Goal: Information Seeking & Learning: Learn about a topic

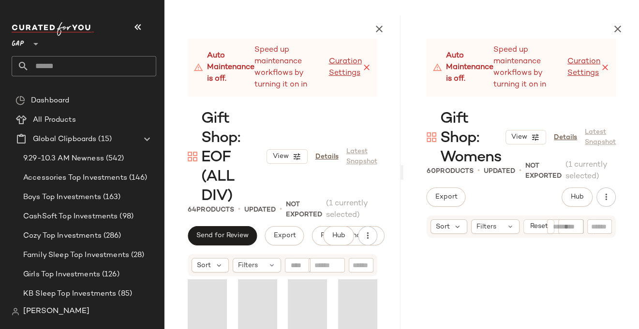
scroll to position [393, 0]
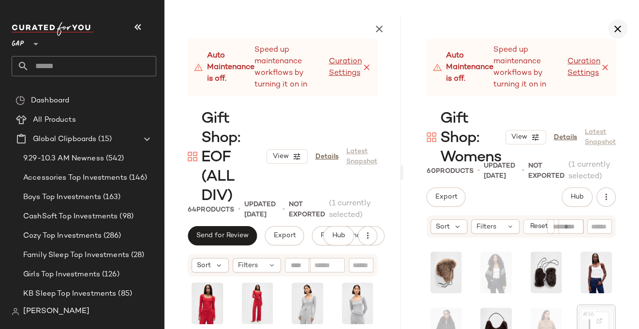
click at [618, 30] on icon "button" at bounding box center [618, 29] width 12 height 12
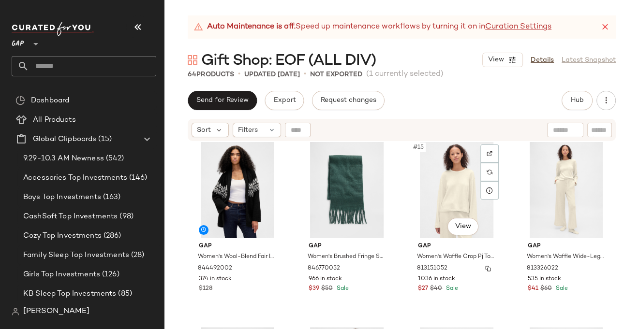
scroll to position [571, 0]
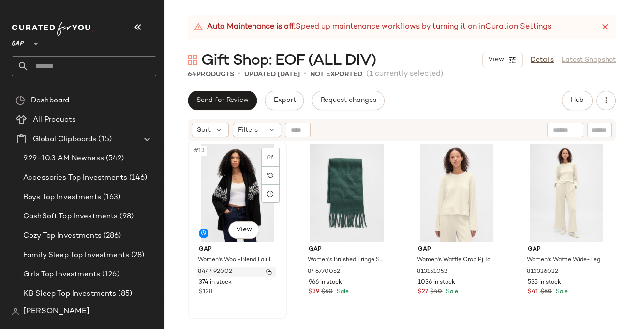
click at [269, 270] on img "button" at bounding box center [269, 272] width 6 height 6
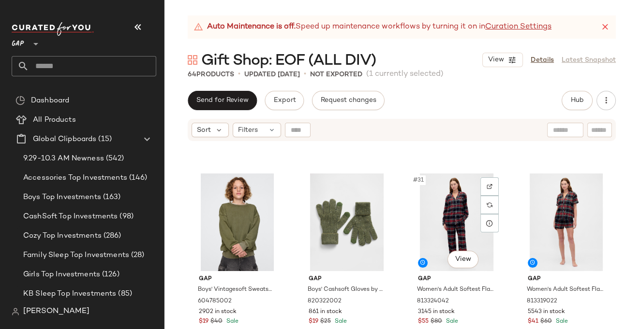
scroll to position [1310, 0]
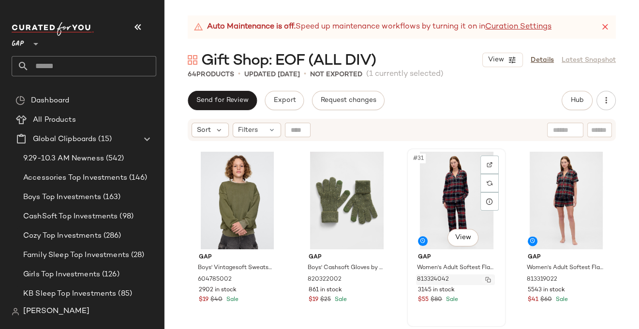
click at [485, 278] on img "button" at bounding box center [488, 280] width 6 height 6
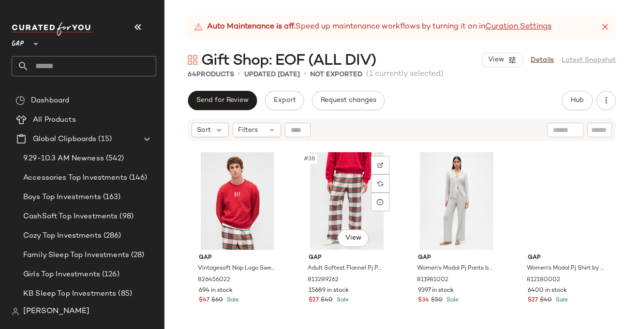
scroll to position [1684, 0]
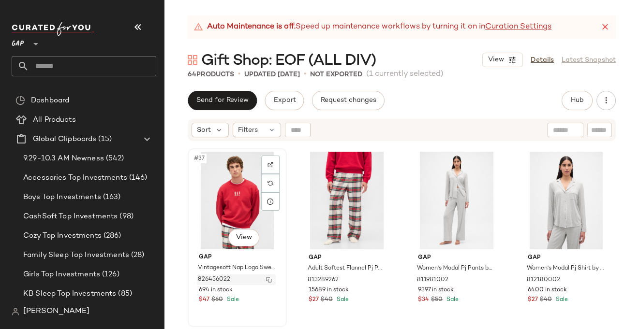
click at [269, 280] on img "button" at bounding box center [269, 280] width 6 height 6
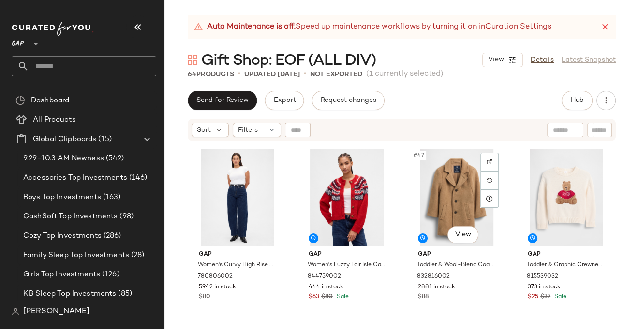
scroll to position [2064, 0]
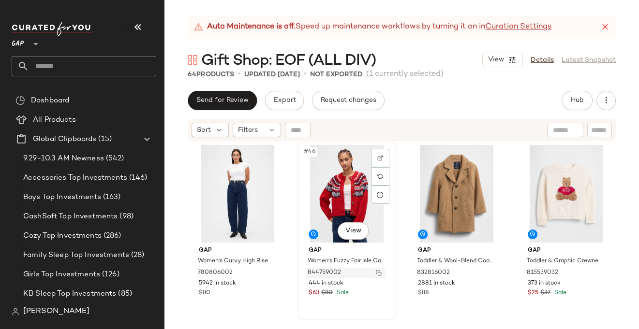
click at [378, 269] on button "button" at bounding box center [379, 273] width 14 height 9
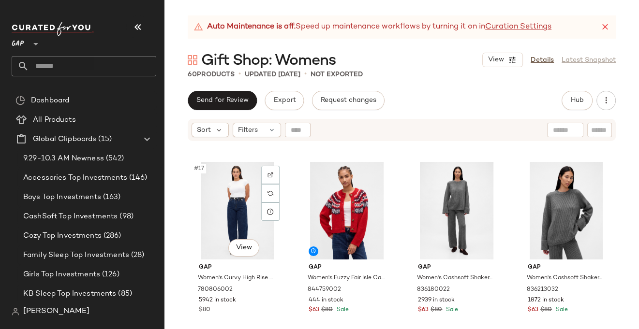
scroll to position [738, 0]
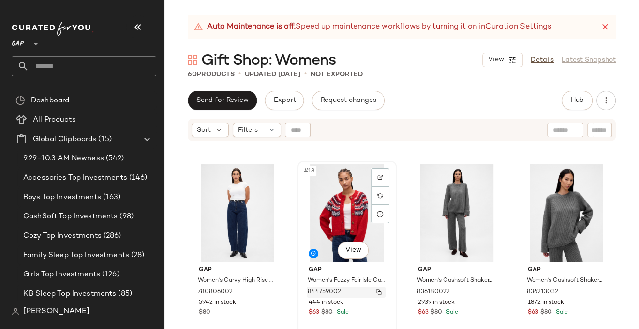
click at [376, 290] on img "button" at bounding box center [379, 293] width 6 height 6
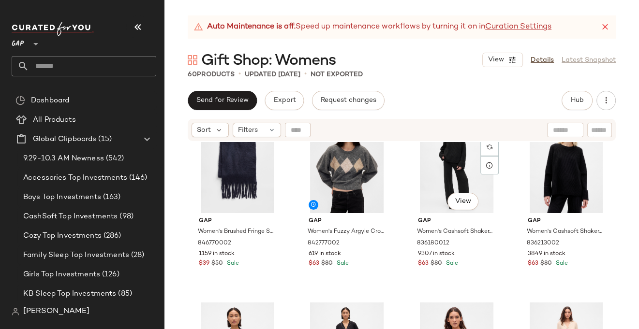
scroll to position [1724, 0]
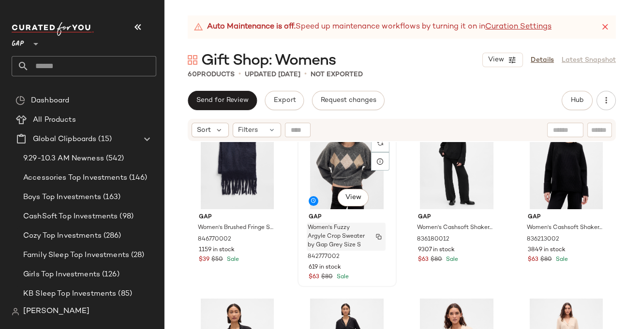
click at [376, 237] on img "button" at bounding box center [379, 237] width 6 height 6
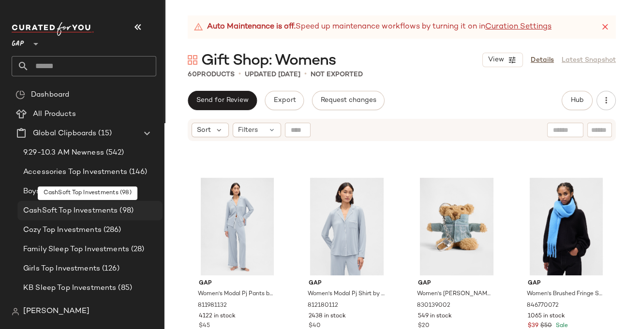
scroll to position [9, 0]
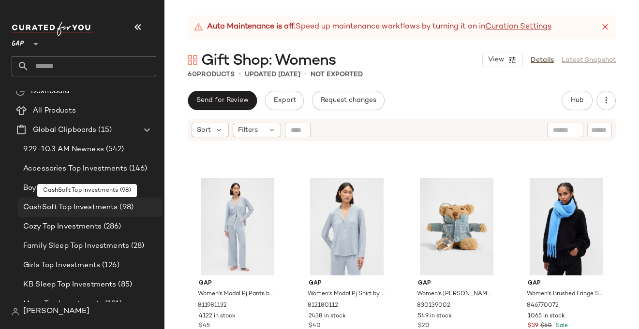
click at [94, 208] on span "CashSoft Top Investments" at bounding box center [70, 207] width 94 height 11
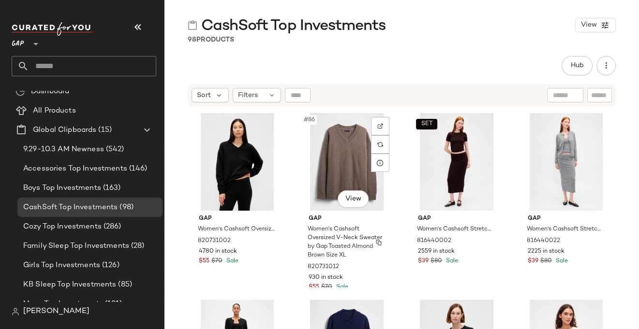
scroll to position [3991, 0]
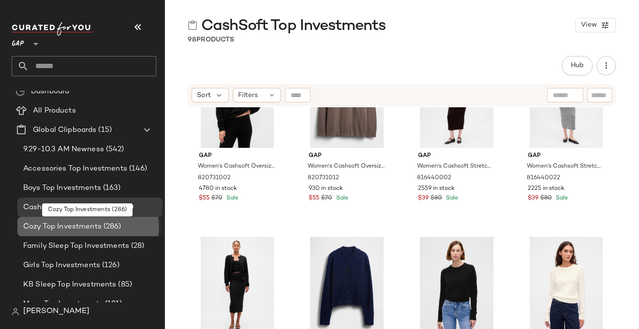
click at [131, 225] on div "Cozy Top Investments (286)" at bounding box center [89, 227] width 138 height 11
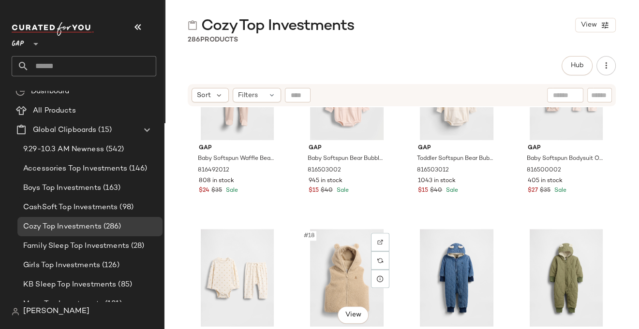
scroll to position [675, 0]
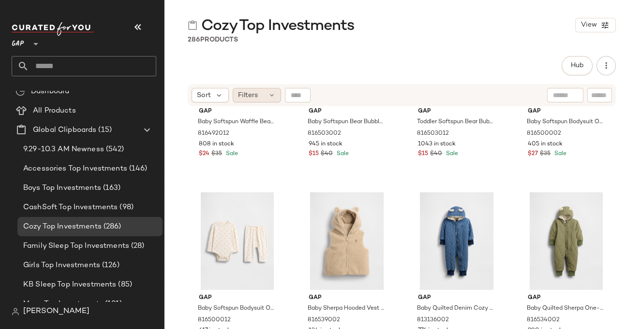
click at [270, 98] on icon at bounding box center [272, 95] width 8 height 8
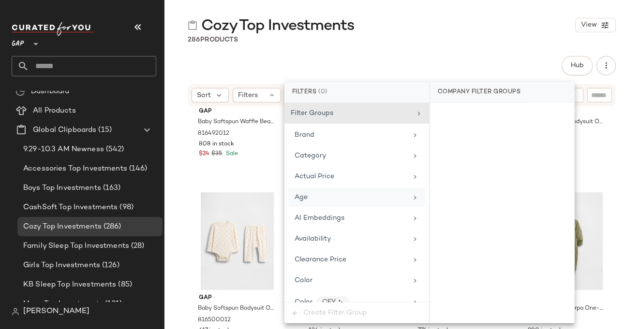
click at [411, 198] on icon at bounding box center [415, 198] width 8 height 8
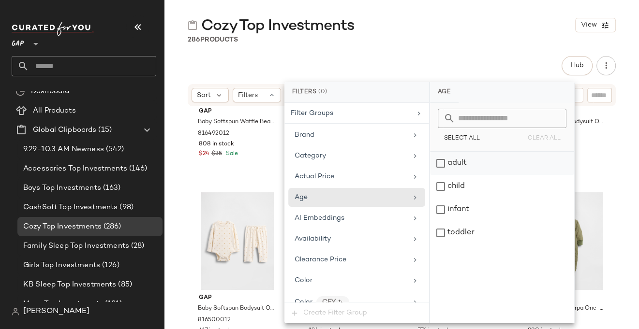
click at [442, 164] on div "adult" at bounding box center [502, 163] width 144 height 23
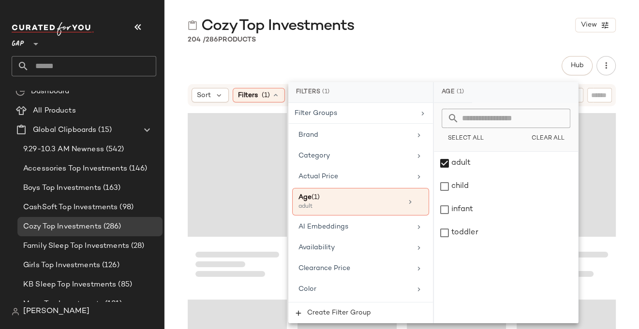
click at [440, 48] on div "Cozy Top Investments View 204 / 286 Products Hub Send for Review External Revie…" at bounding box center [401, 172] width 475 height 314
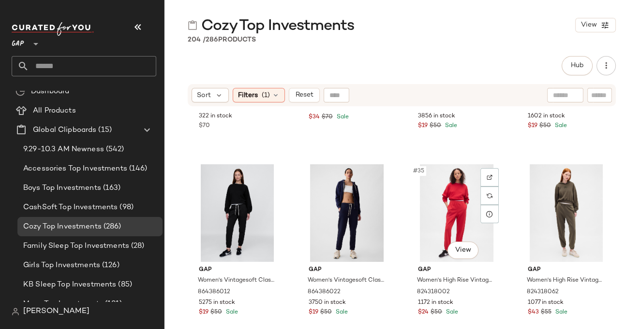
scroll to position [1450, 0]
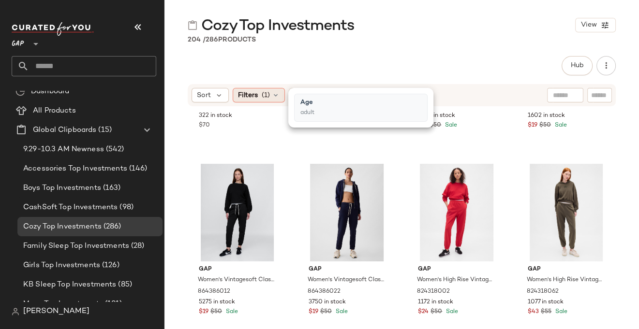
click at [258, 93] on div "Filters (1)" at bounding box center [259, 95] width 52 height 15
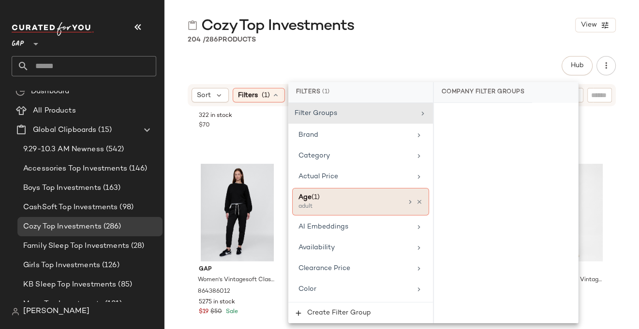
click at [402, 198] on div "Age (1) adult" at bounding box center [360, 202] width 137 height 28
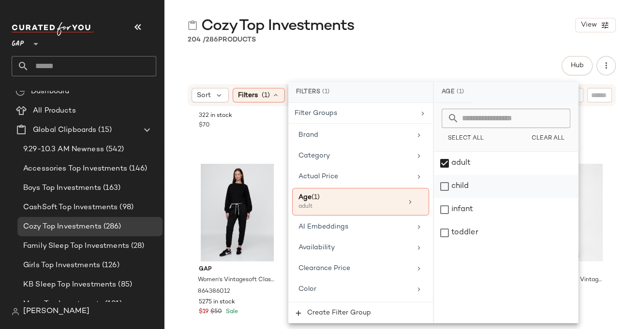
click at [442, 187] on div "child" at bounding box center [506, 186] width 144 height 23
click at [443, 163] on div "adult" at bounding box center [506, 163] width 144 height 23
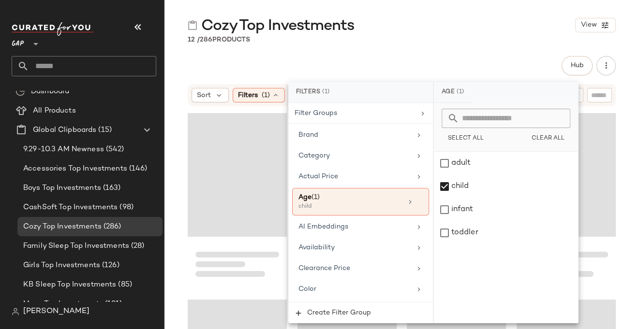
click at [424, 54] on div "Cozy Top Investments View 12 / 286 Products Hub Send for Review External Review…" at bounding box center [401, 172] width 475 height 314
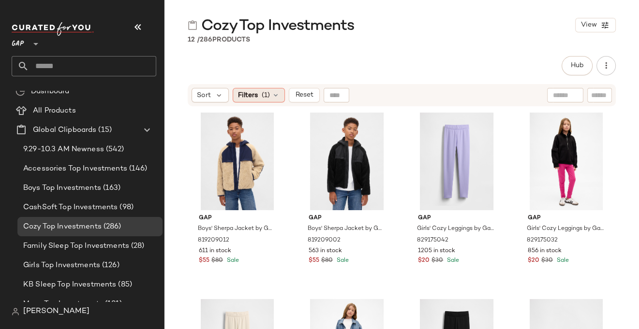
click at [260, 92] on div "Filters (1)" at bounding box center [259, 95] width 52 height 15
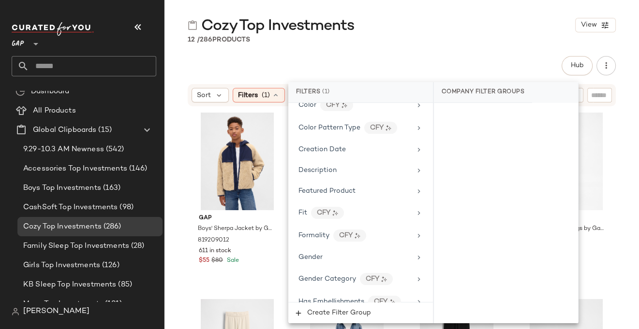
scroll to position [207, 0]
click at [415, 253] on icon at bounding box center [419, 257] width 8 height 8
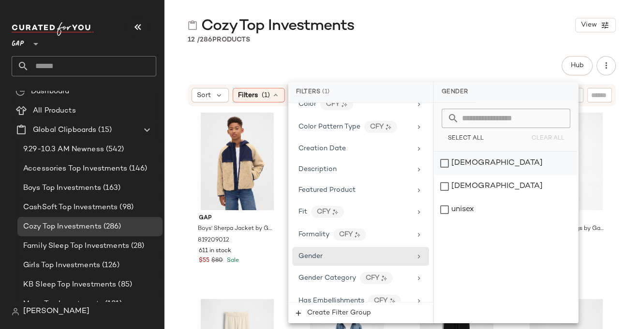
click at [448, 165] on div "female" at bounding box center [506, 163] width 144 height 23
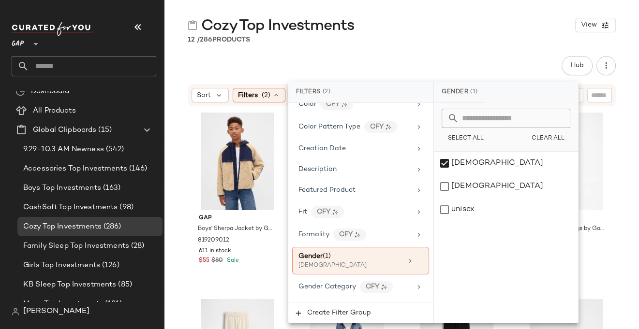
click at [471, 49] on div "Cozy Top Investments View 12 / 286 Products Hub Send for Review External Review…" at bounding box center [401, 172] width 475 height 314
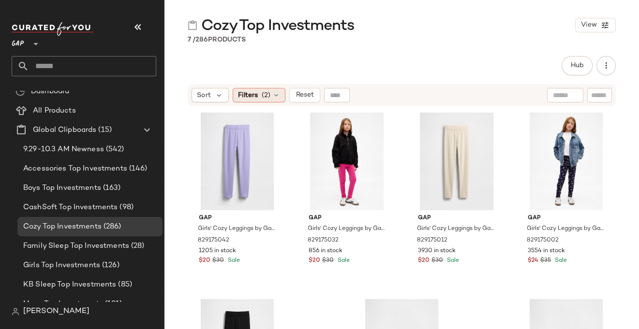
click at [273, 93] on icon at bounding box center [276, 95] width 8 height 8
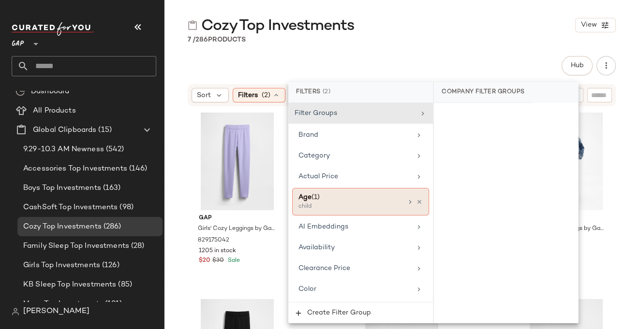
click at [407, 200] on icon at bounding box center [410, 202] width 8 height 8
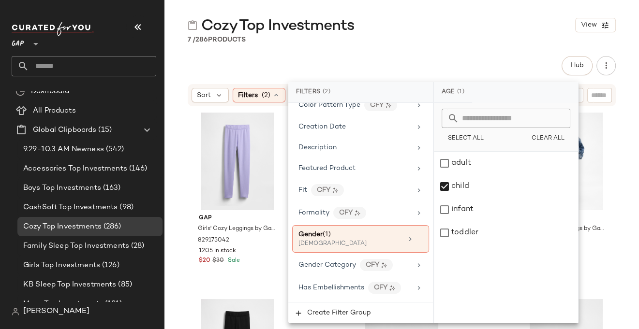
scroll to position [230, 0]
click at [407, 235] on icon at bounding box center [410, 239] width 8 height 8
click at [443, 213] on div "unisex" at bounding box center [506, 209] width 144 height 23
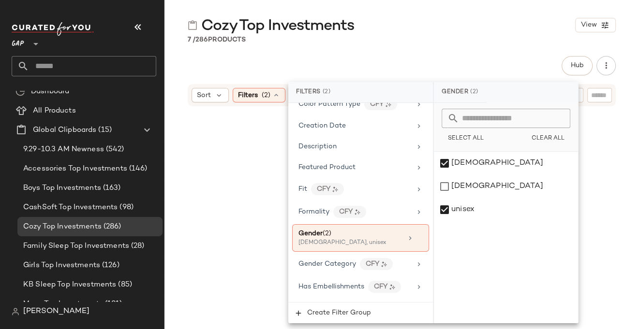
click at [491, 49] on div "Cozy Top Investments View 7 / 286 Products Hub Send for Review External Review …" at bounding box center [401, 172] width 475 height 314
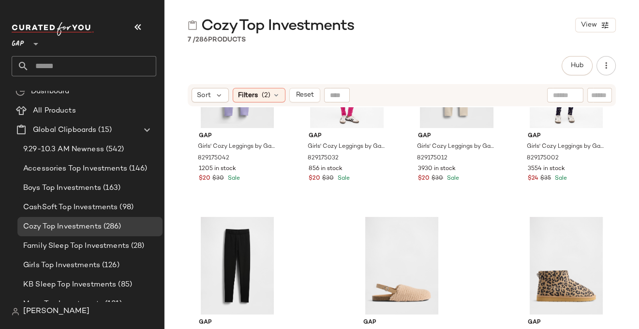
scroll to position [0, 0]
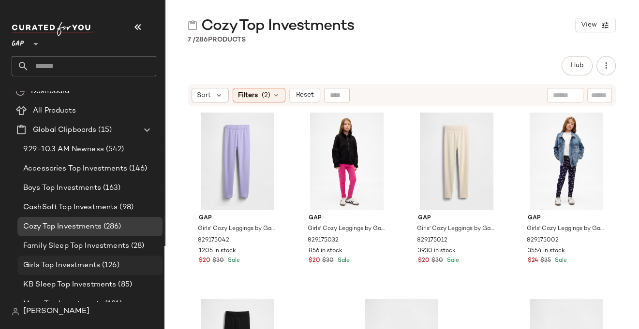
click at [81, 268] on span "Girls Top Investments" at bounding box center [61, 265] width 77 height 11
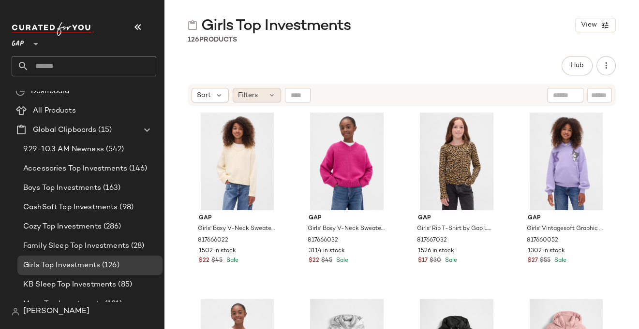
click at [268, 94] on icon at bounding box center [272, 95] width 8 height 8
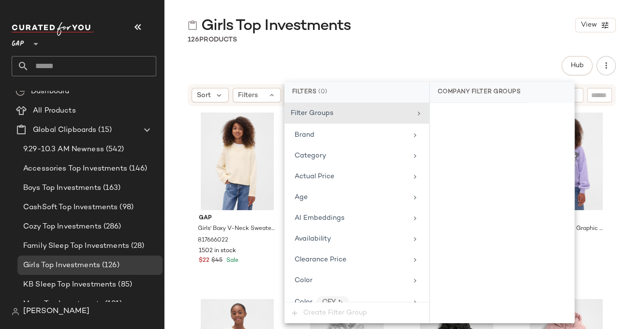
click at [295, 63] on div "Hub Send for Review External Review Internal Review Cancel Send for Review Revi…" at bounding box center [402, 65] width 428 height 19
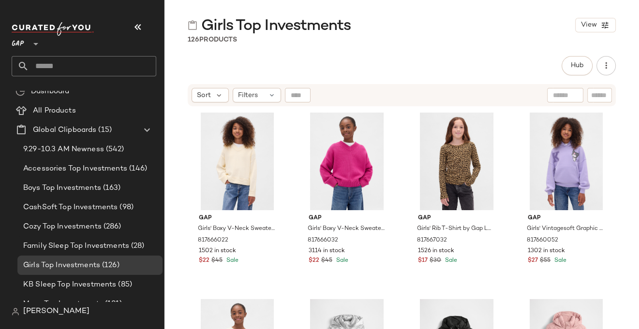
click at [606, 94] on input "text" at bounding box center [599, 95] width 17 height 10
type input "********"
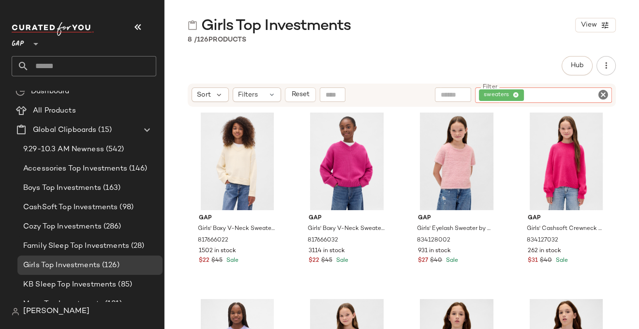
click at [517, 92] on icon at bounding box center [516, 95] width 6 height 6
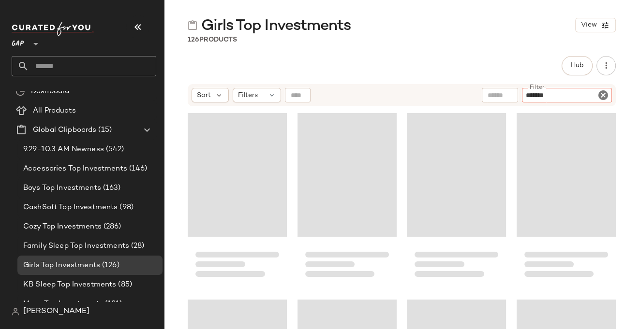
type input "********"
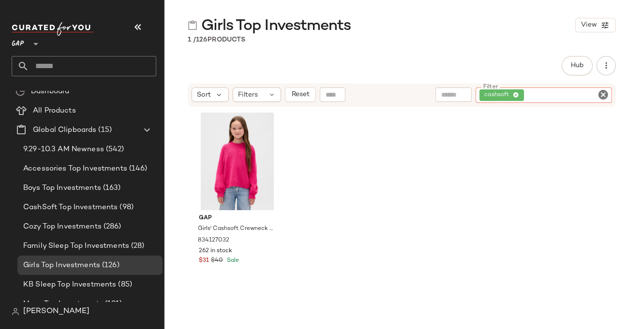
click at [600, 95] on icon "Clear Filter" at bounding box center [603, 95] width 12 height 12
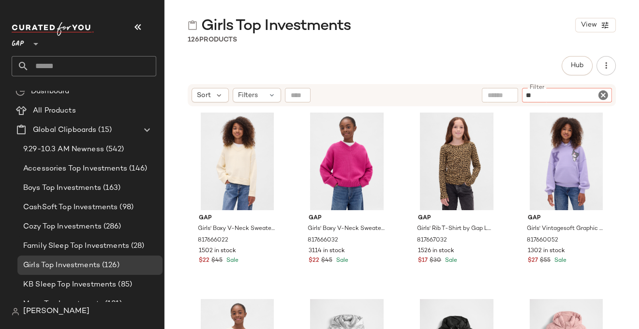
type input "*"
type input "*******"
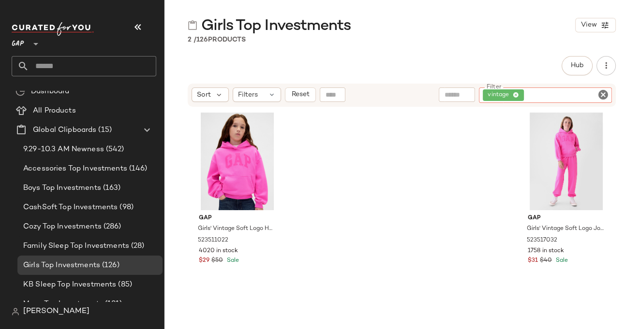
click at [602, 94] on icon "Clear Filter" at bounding box center [603, 95] width 12 height 12
click at [377, 66] on div "Hub Send for Review External Review Internal Review Cancel Send for Review Revi…" at bounding box center [402, 65] width 428 height 19
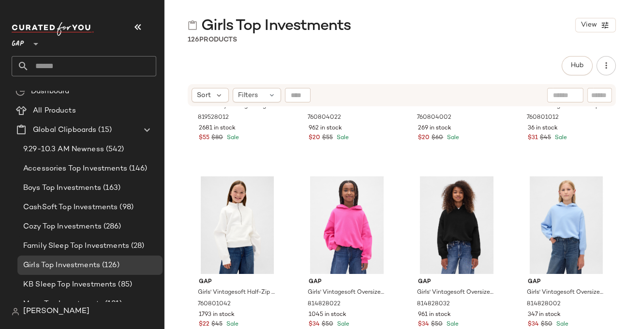
scroll to position [1812, 0]
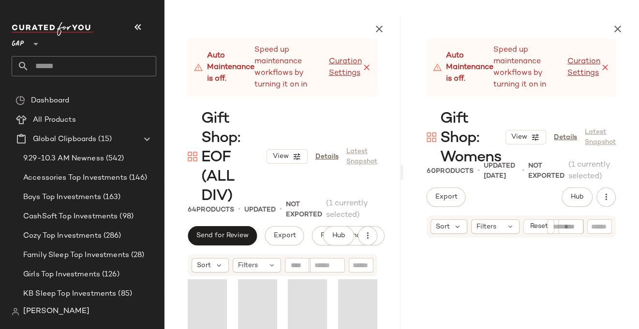
scroll to position [393, 0]
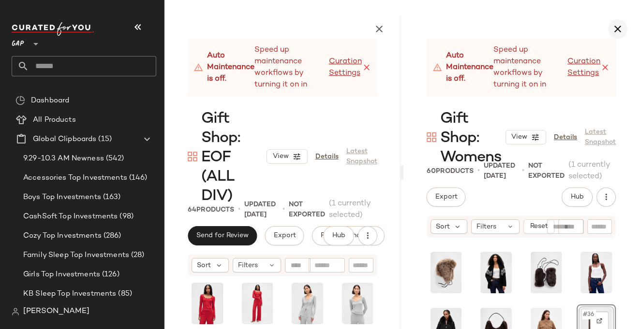
click at [620, 31] on icon "button" at bounding box center [618, 29] width 12 height 12
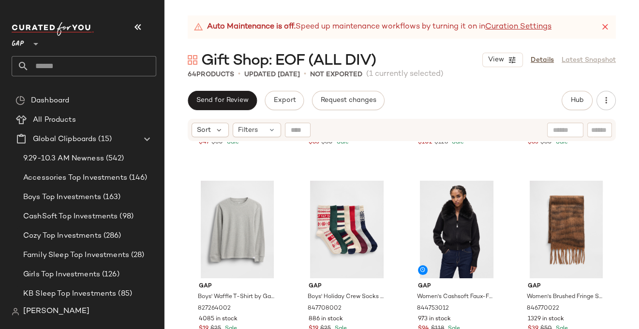
scroll to position [2778, 0]
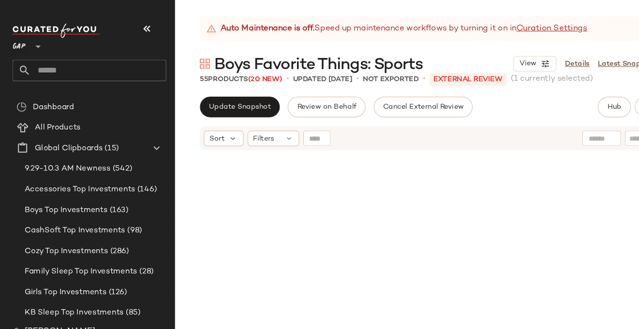
scroll to position [2241, 0]
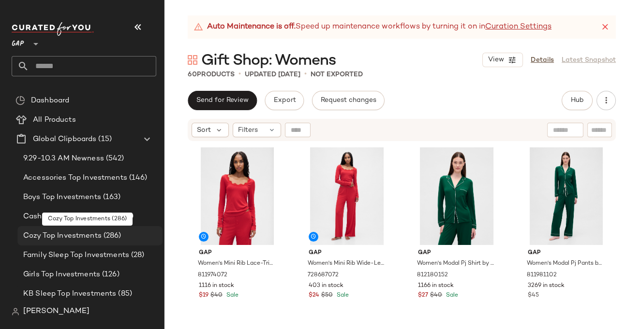
click at [74, 234] on span "Cozy Top Investments" at bounding box center [62, 236] width 78 height 11
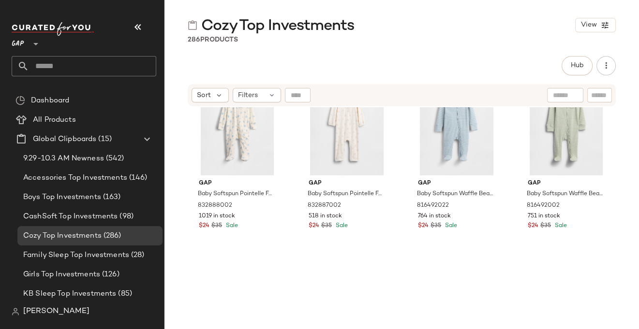
scroll to position [431, 0]
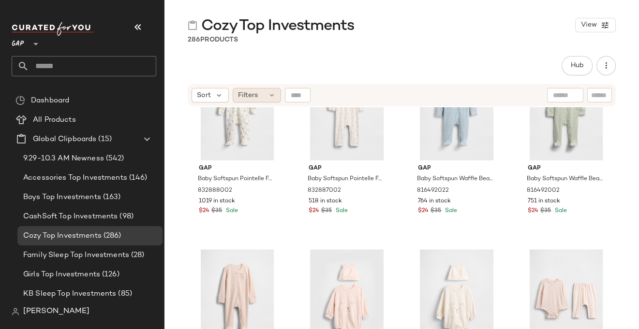
click at [251, 94] on span "Filters" at bounding box center [248, 95] width 20 height 10
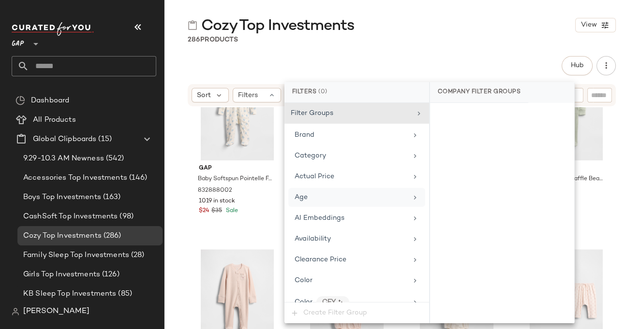
click at [316, 198] on div "Age" at bounding box center [351, 198] width 113 height 10
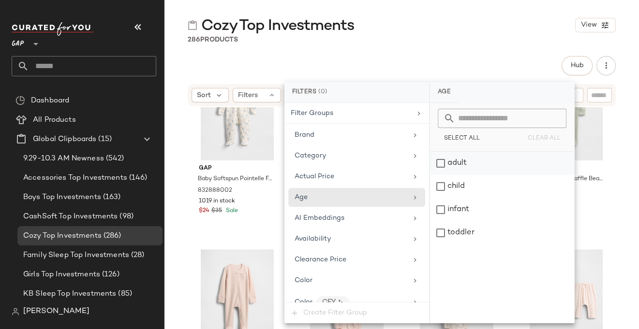
click at [442, 164] on div "adult" at bounding box center [502, 163] width 144 height 23
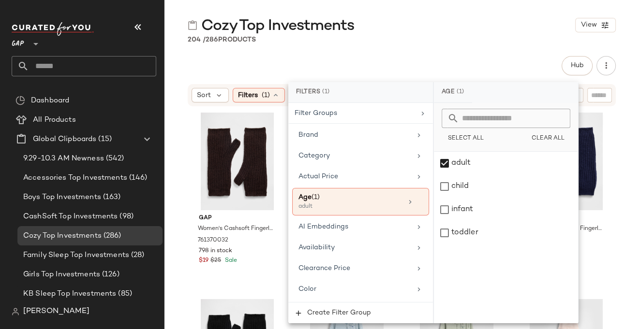
click at [397, 41] on div "204 / 286 Products" at bounding box center [401, 40] width 475 height 10
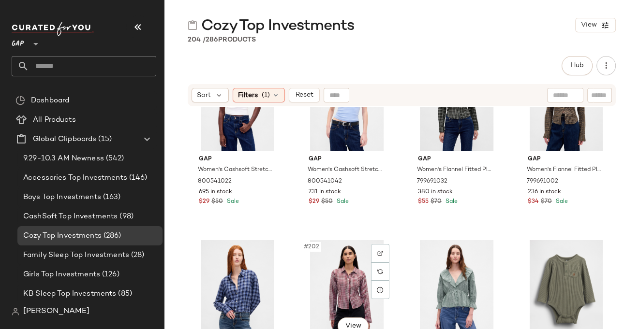
scroll to position [9278, 0]
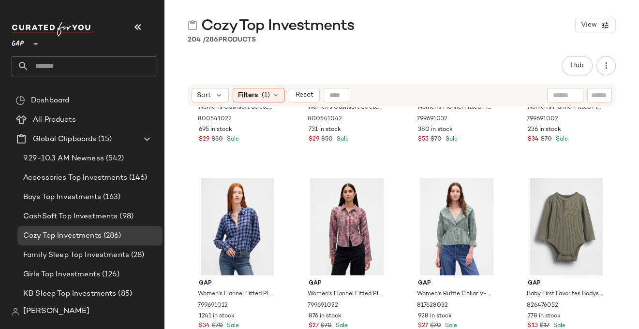
click at [86, 63] on input "text" at bounding box center [92, 66] width 127 height 20
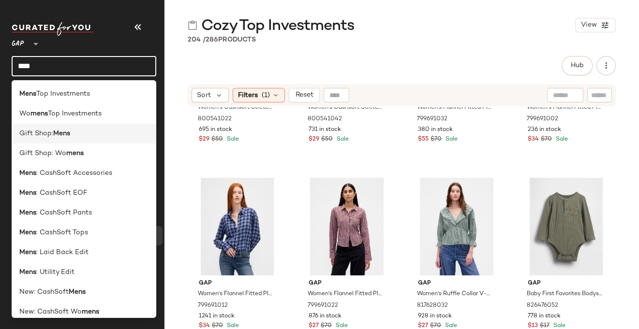
type input "****"
click at [45, 136] on span "Gift Shop:" at bounding box center [36, 134] width 34 height 10
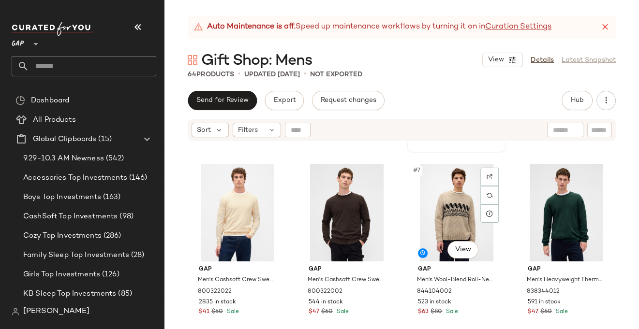
scroll to position [213, 0]
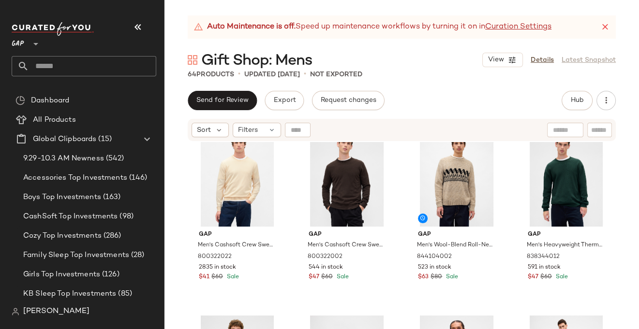
click at [564, 128] on input "text" at bounding box center [565, 130] width 25 height 10
click at [599, 127] on input "text" at bounding box center [599, 130] width 17 height 10
type input "********"
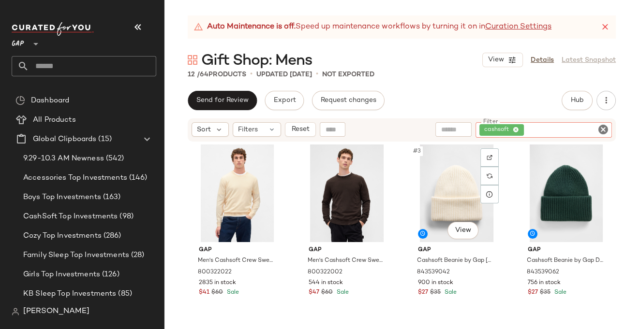
scroll to position [0, 0]
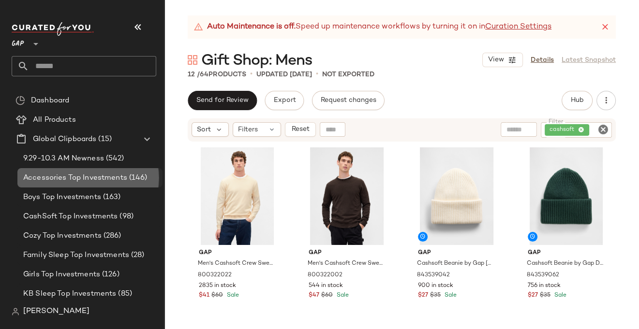
click at [70, 179] on span "Accessories Top Investments" at bounding box center [75, 178] width 104 height 11
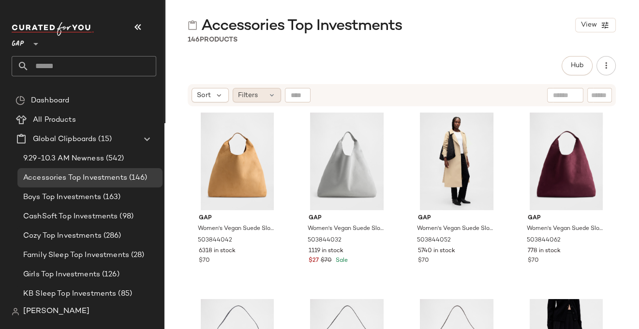
click at [258, 95] on div "Filters" at bounding box center [257, 95] width 48 height 15
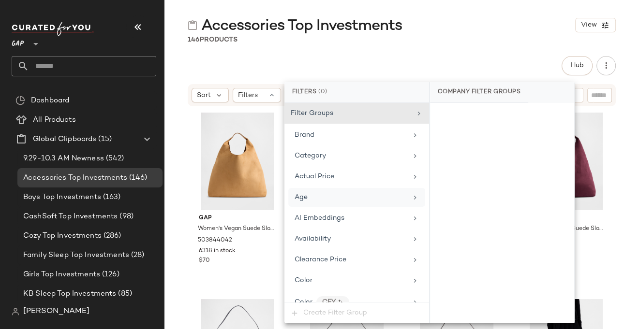
click at [412, 194] on icon at bounding box center [415, 198] width 8 height 8
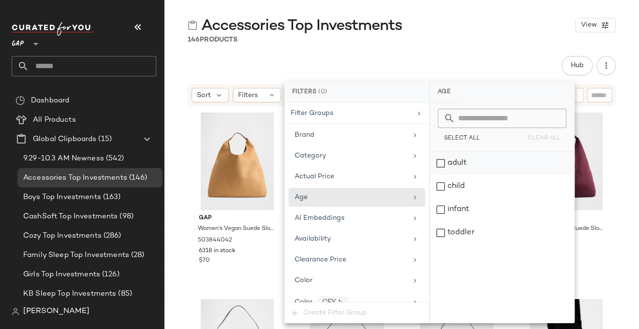
click at [443, 163] on div "adult" at bounding box center [502, 163] width 144 height 23
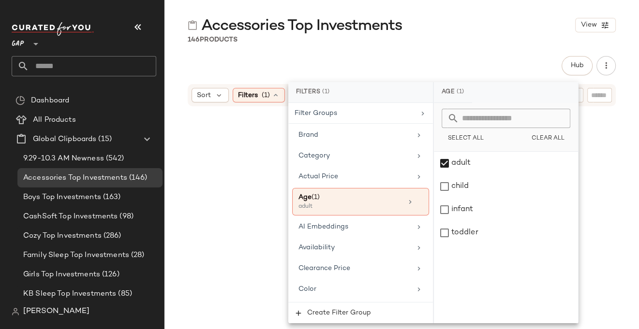
click at [407, 50] on div "Accessories Top Investments View 146 Products Hub Send for Review External Revi…" at bounding box center [401, 172] width 475 height 314
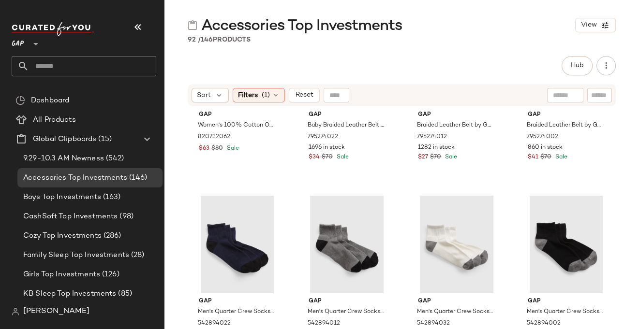
scroll to position [4050, 0]
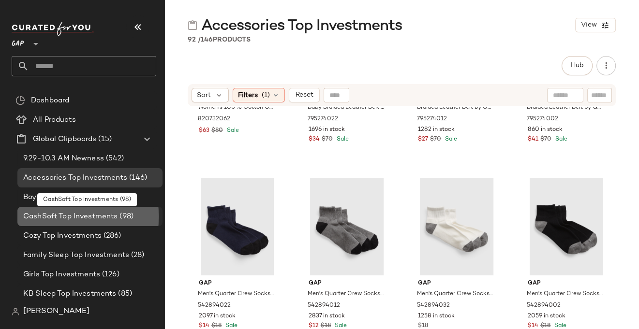
click at [84, 216] on span "CashSoft Top Investments" at bounding box center [70, 216] width 94 height 11
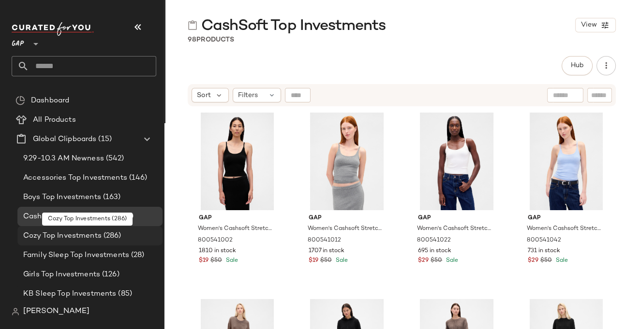
click at [89, 234] on span "Cozy Top Investments" at bounding box center [62, 236] width 78 height 11
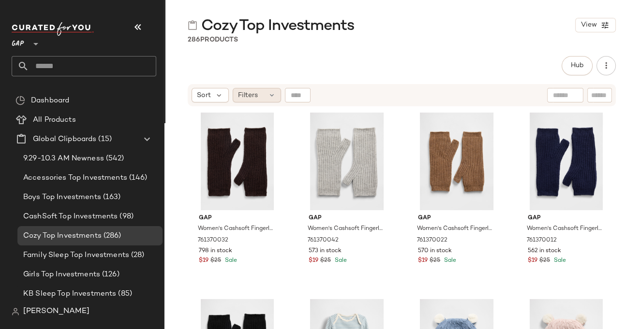
click at [260, 93] on div "Filters" at bounding box center [257, 95] width 48 height 15
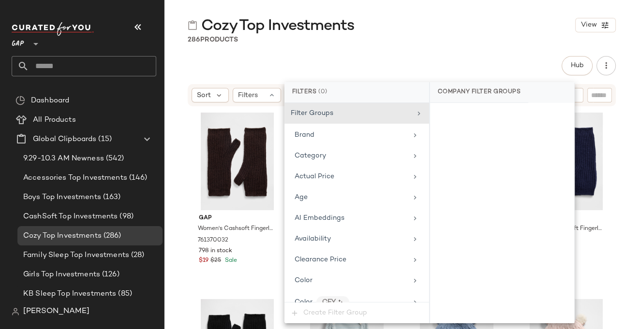
click at [326, 51] on div "Cozy Top Investments View 286 Products Hub Send for Review External Review Inte…" at bounding box center [401, 172] width 475 height 314
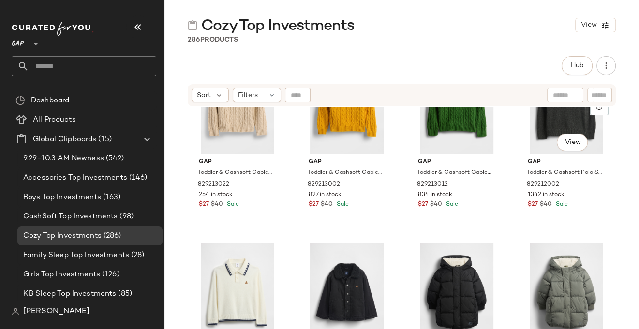
scroll to position [1631, 0]
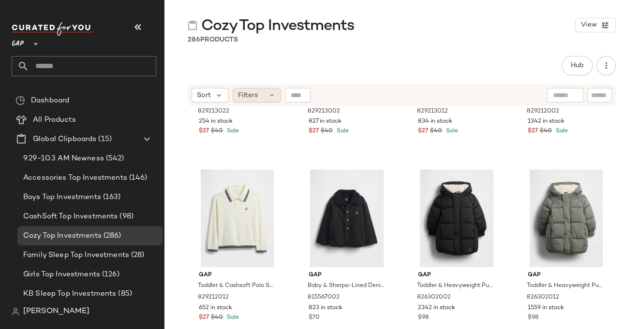
click at [249, 95] on span "Filters" at bounding box center [248, 95] width 20 height 10
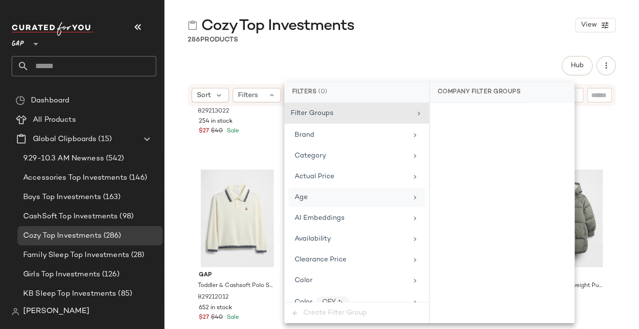
click at [411, 197] on icon at bounding box center [415, 198] width 8 height 8
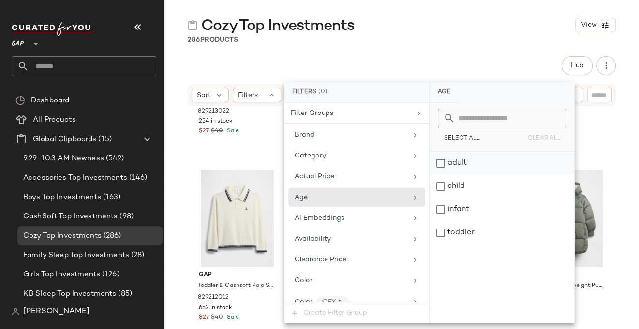
click at [437, 166] on div "adult" at bounding box center [502, 163] width 144 height 23
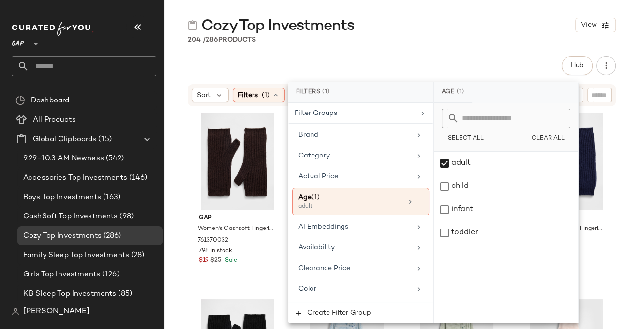
click at [520, 39] on div "204 / 286 Products" at bounding box center [401, 40] width 475 height 10
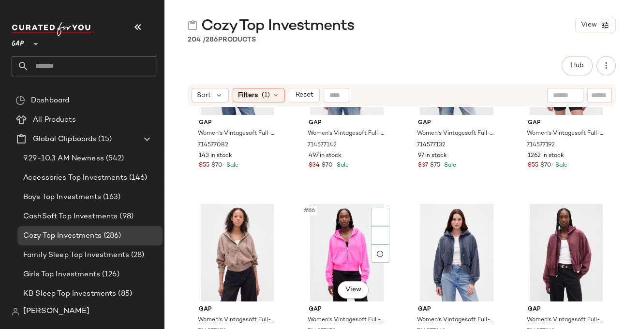
scroll to position [3899, 0]
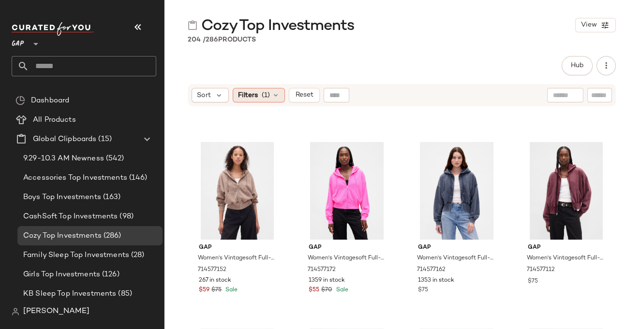
click at [264, 96] on span "(1)" at bounding box center [266, 95] width 8 height 10
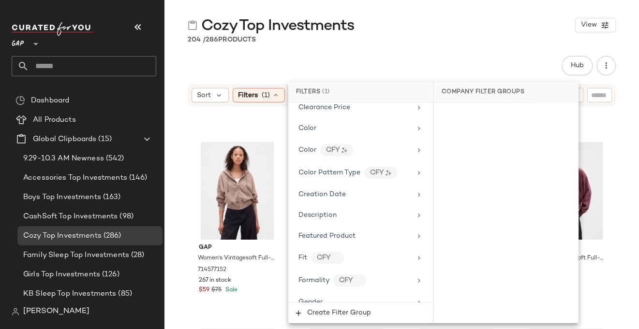
scroll to position [175, 0]
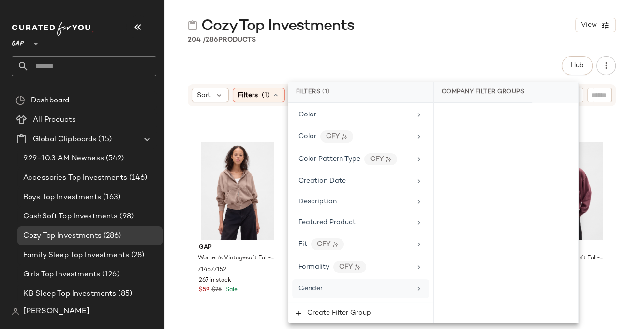
click at [415, 285] on icon at bounding box center [419, 289] width 8 height 8
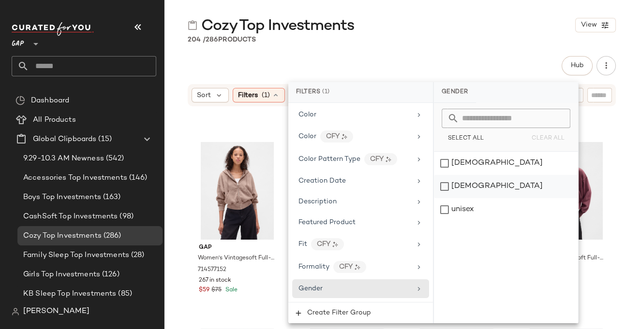
click at [447, 189] on div "male" at bounding box center [506, 186] width 144 height 23
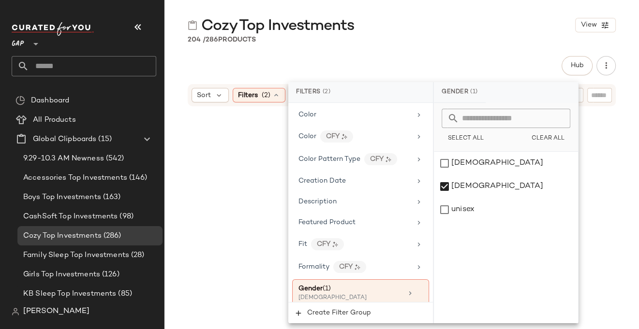
click at [491, 58] on div "Hub Send for Review External Review Internal Review Cancel Send for Review Revi…" at bounding box center [402, 65] width 428 height 19
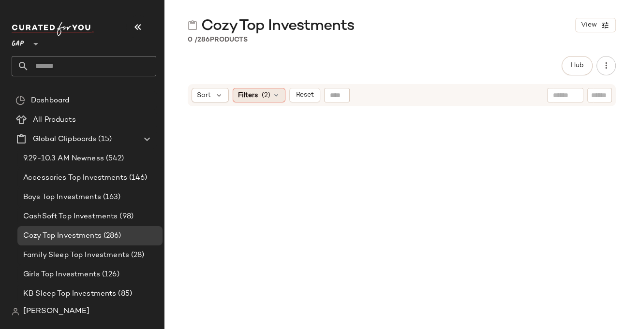
click at [256, 94] on span "Filters" at bounding box center [248, 95] width 20 height 10
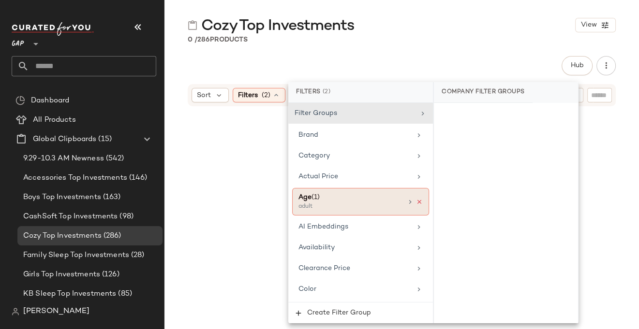
click at [416, 202] on icon at bounding box center [419, 202] width 7 height 7
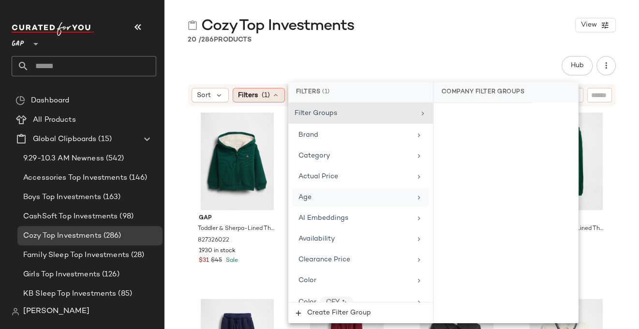
click at [276, 97] on icon at bounding box center [276, 95] width 8 height 8
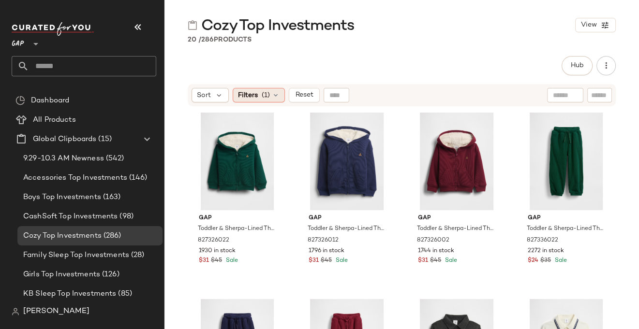
click at [257, 93] on span "Filters" at bounding box center [248, 95] width 20 height 10
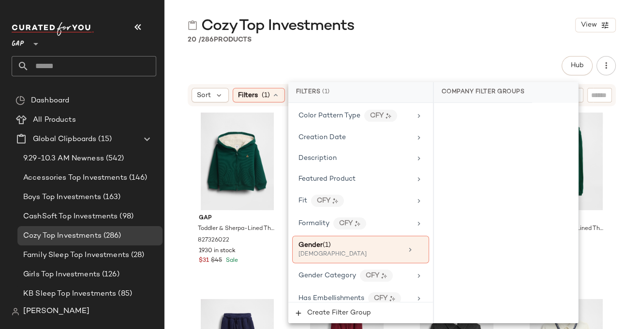
scroll to position [230, 0]
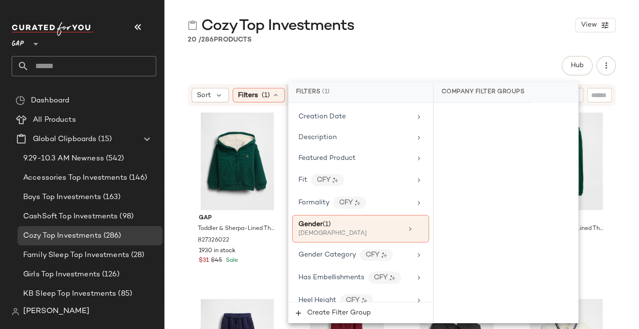
click at [400, 67] on div "Hub Send for Review External Review Internal Review Cancel Send for Review Revi…" at bounding box center [402, 65] width 428 height 19
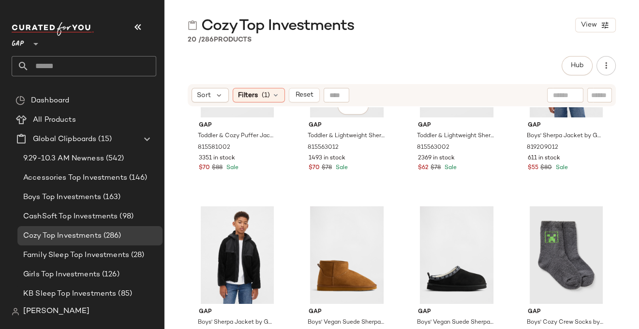
scroll to position [689, 0]
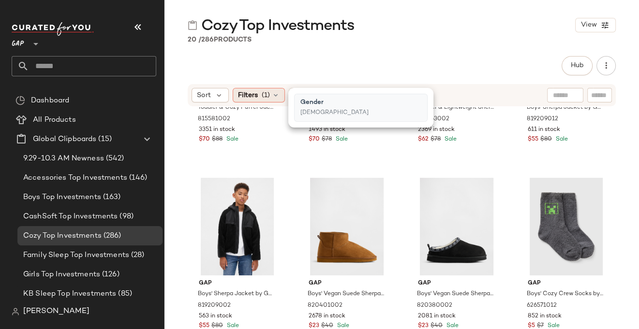
click at [276, 94] on icon at bounding box center [276, 95] width 8 height 8
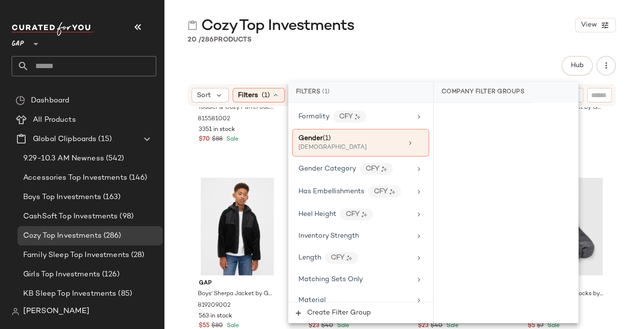
scroll to position [310, 0]
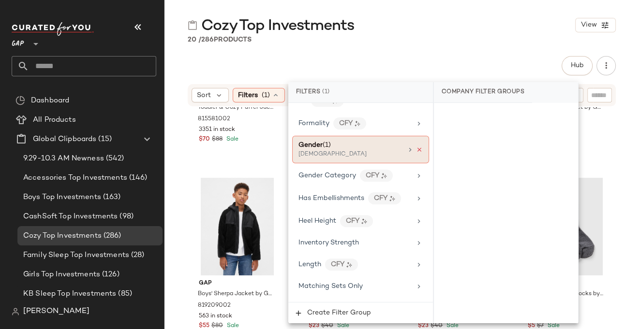
click at [418, 147] on icon at bounding box center [419, 150] width 7 height 7
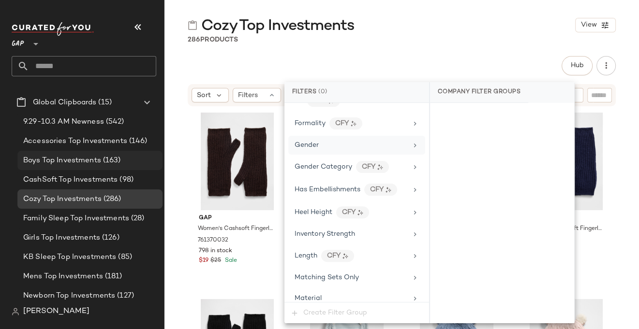
scroll to position [38, 0]
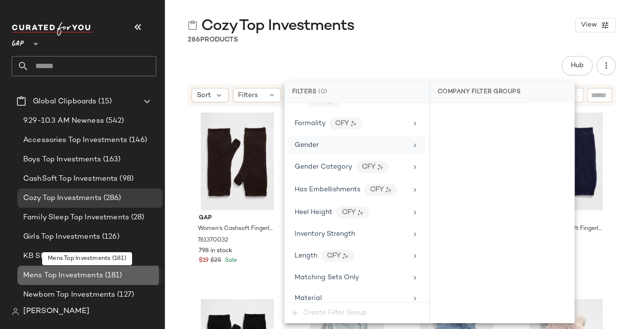
click at [80, 274] on span "Mens Top Investments" at bounding box center [63, 275] width 80 height 11
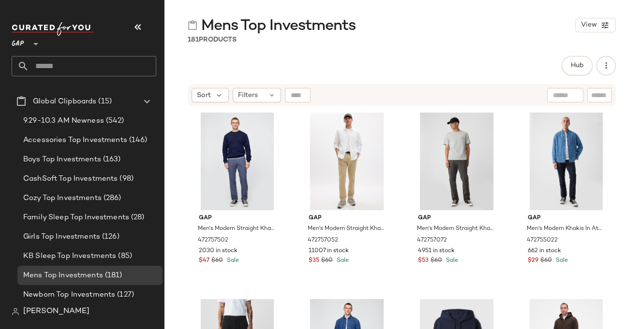
click at [556, 95] on input "text" at bounding box center [565, 95] width 25 height 10
type input "*******"
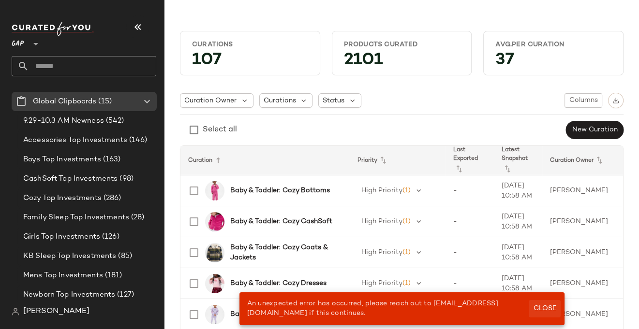
click at [547, 309] on span "Close" at bounding box center [545, 309] width 24 height 8
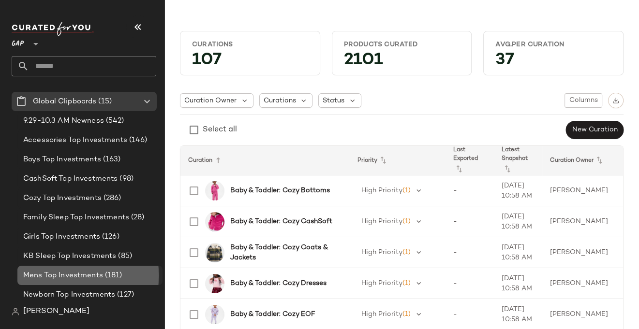
click at [100, 273] on span "Mens Top Investments" at bounding box center [63, 275] width 80 height 11
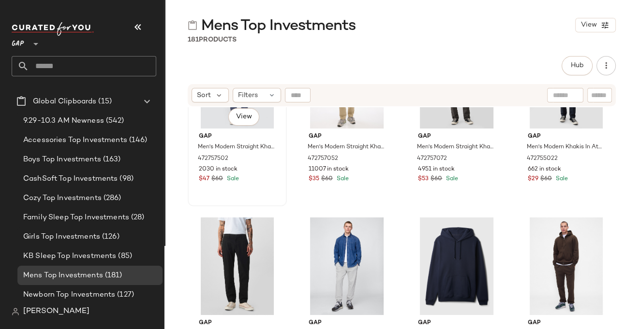
scroll to position [129, 0]
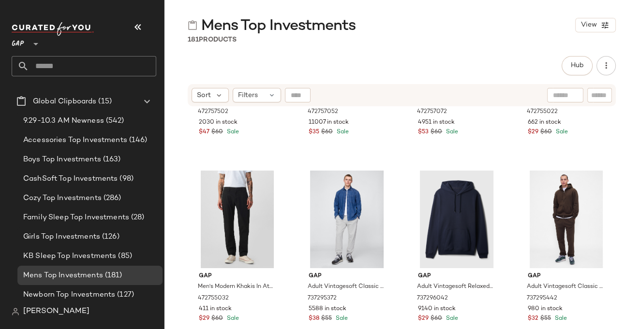
click at [561, 99] on input "text" at bounding box center [565, 95] width 25 height 10
click at [601, 98] on input "text" at bounding box center [599, 95] width 17 height 10
type input "*******"
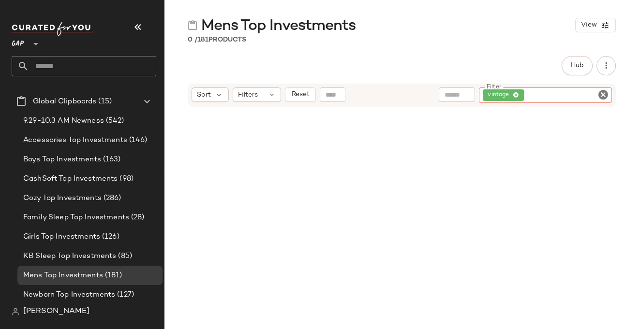
click at [604, 93] on icon "Clear Filter" at bounding box center [603, 95] width 12 height 12
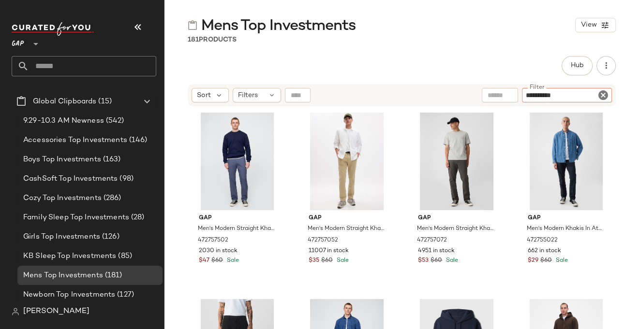
type input "**********"
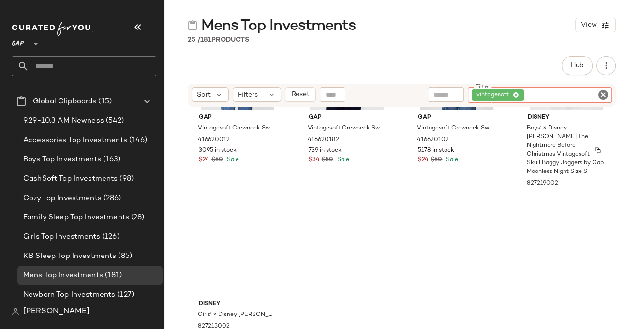
scroll to position [1063, 0]
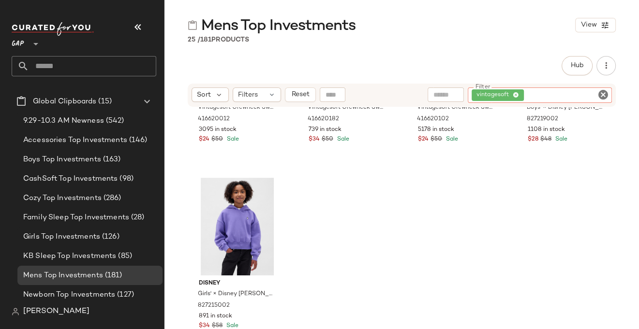
click at [516, 95] on icon at bounding box center [516, 95] width 6 height 6
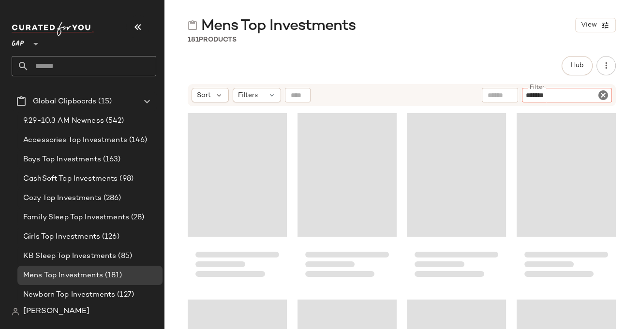
type input "********"
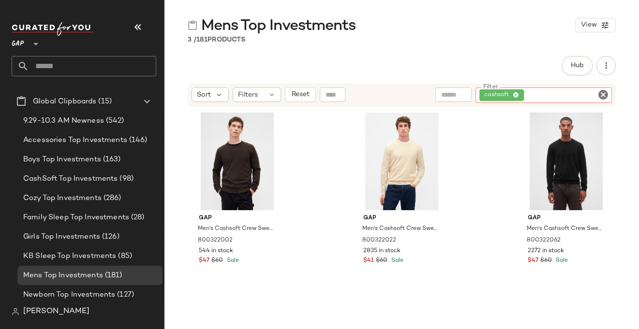
click at [604, 93] on icon "Clear Filter" at bounding box center [603, 95] width 12 height 12
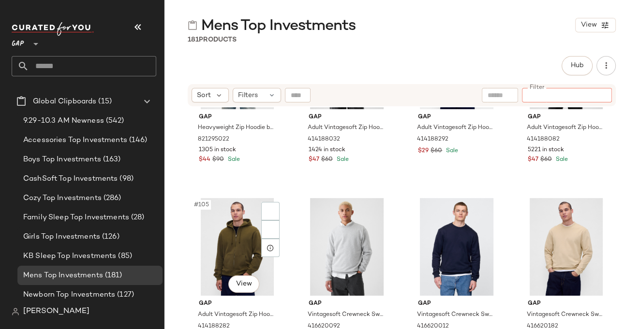
scroll to position [4831, 0]
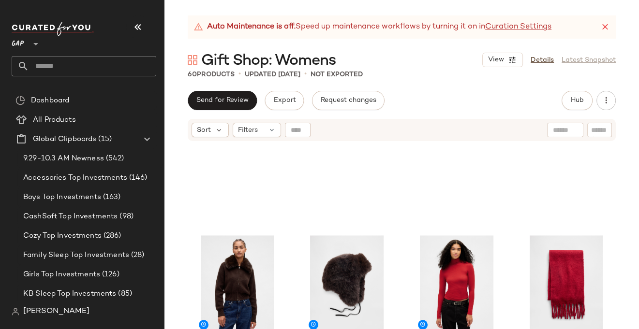
scroll to position [853, 0]
click at [557, 130] on input "text" at bounding box center [565, 130] width 25 height 10
click at [594, 129] on input "Filter" at bounding box center [567, 130] width 82 height 10
type input "********"
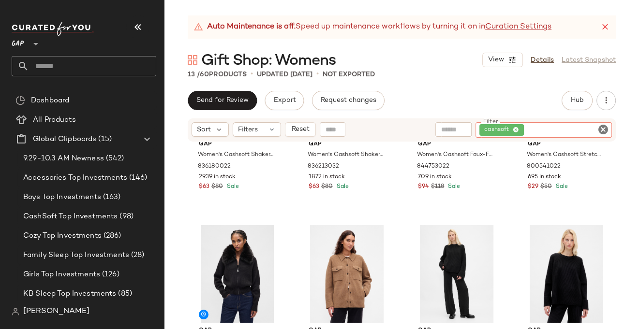
scroll to position [0, 0]
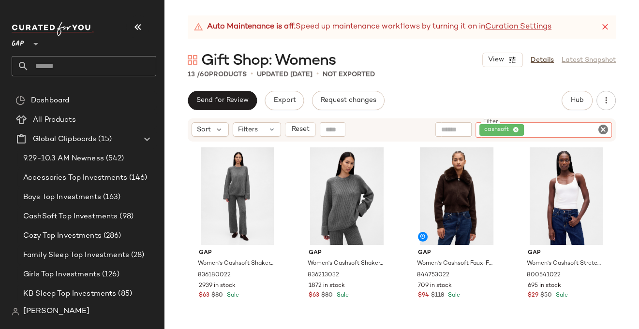
click at [516, 130] on icon at bounding box center [516, 130] width 6 height 6
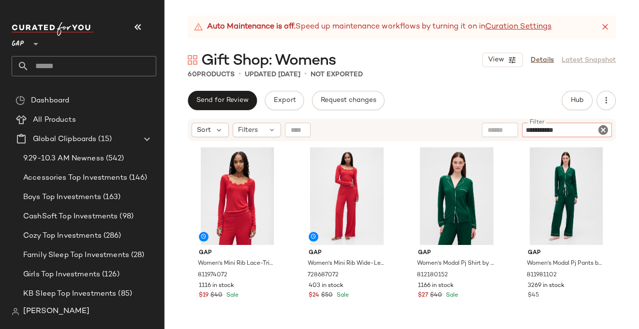
type input "**********"
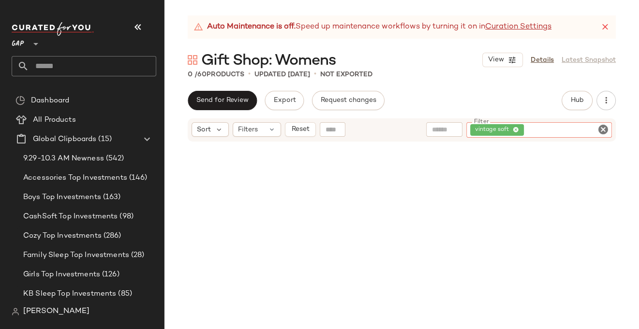
click at [602, 128] on icon "Clear Filter" at bounding box center [603, 130] width 12 height 12
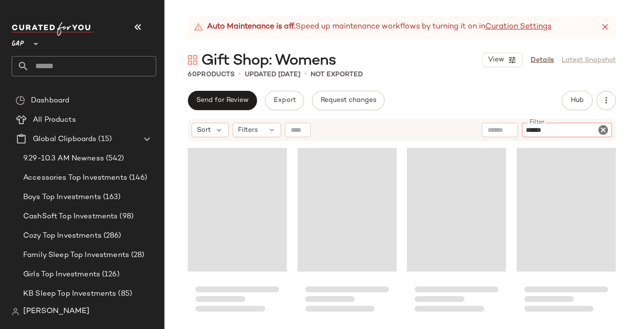
type input "*******"
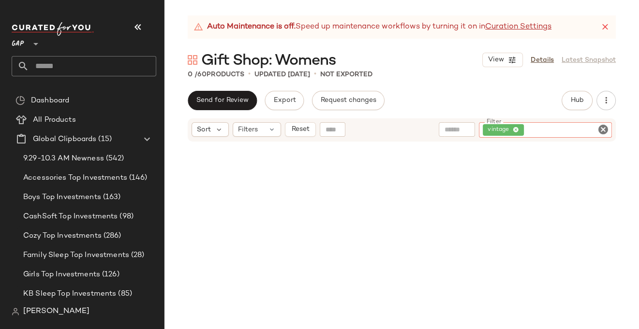
click at [602, 128] on icon "Clear Filter" at bounding box center [603, 130] width 12 height 12
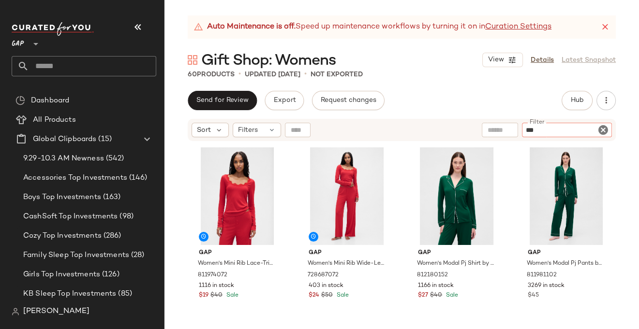
type input "****"
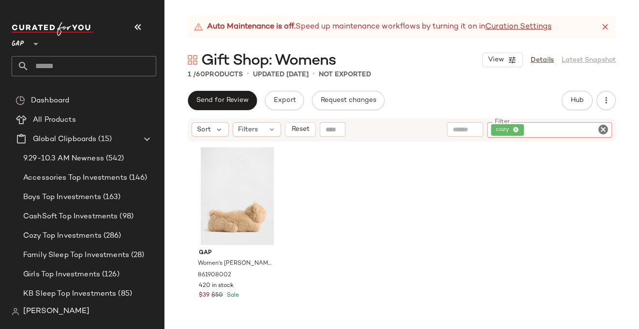
click at [602, 127] on icon "Clear Filter" at bounding box center [603, 130] width 12 height 12
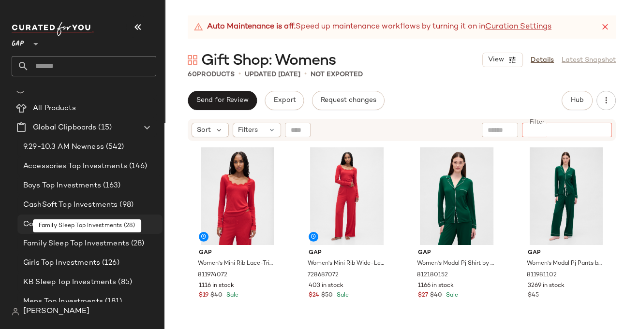
scroll to position [13, 0]
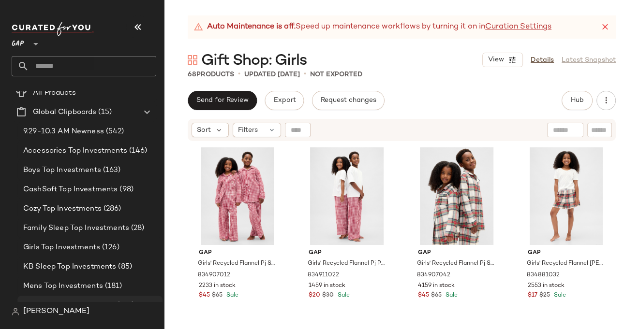
scroll to position [26, 0]
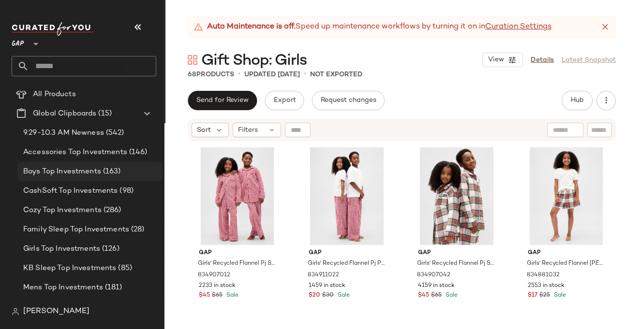
click at [69, 165] on div "Boys Top Investments (163)" at bounding box center [89, 171] width 145 height 19
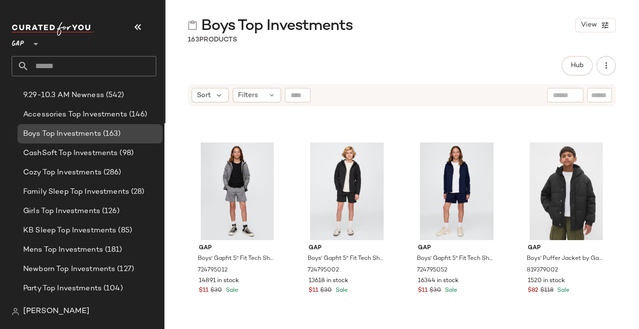
scroll to position [66, 0]
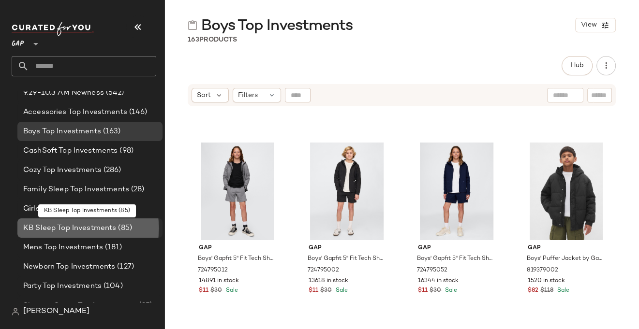
click at [63, 231] on span "KB Sleep Top Investments" at bounding box center [69, 228] width 93 height 11
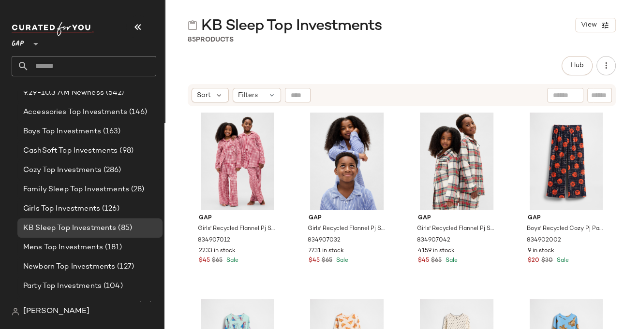
click at [598, 98] on input "text" at bounding box center [599, 95] width 17 height 10
click at [510, 97] on input "text" at bounding box center [500, 95] width 25 height 10
type input "****"
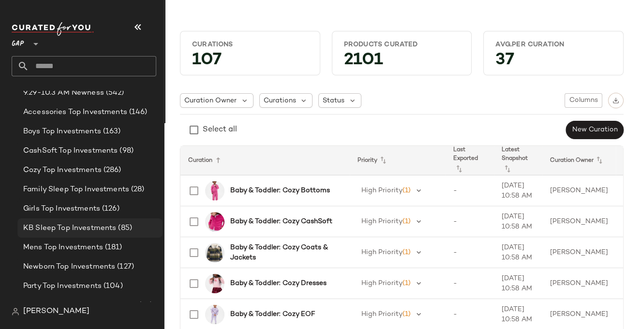
click at [74, 227] on span "KB Sleep Top Investments" at bounding box center [69, 228] width 93 height 11
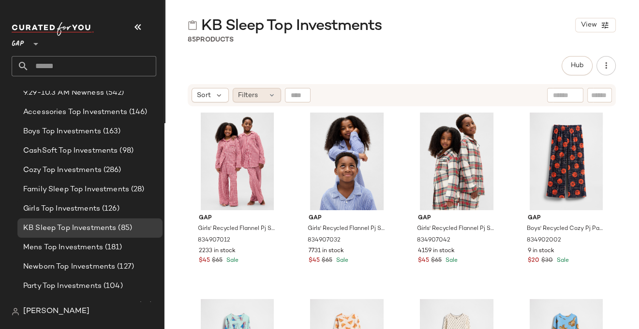
click at [259, 94] on div "Filters" at bounding box center [257, 95] width 48 height 15
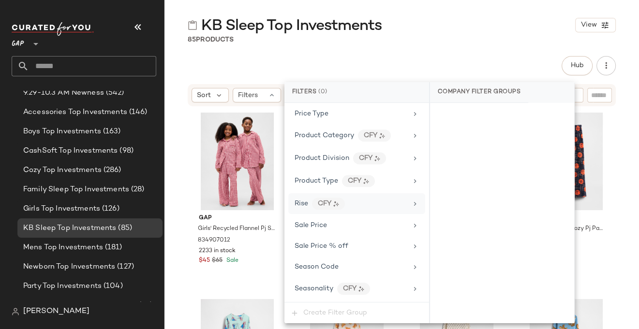
scroll to position [621, 0]
click at [411, 157] on icon at bounding box center [415, 161] width 8 height 8
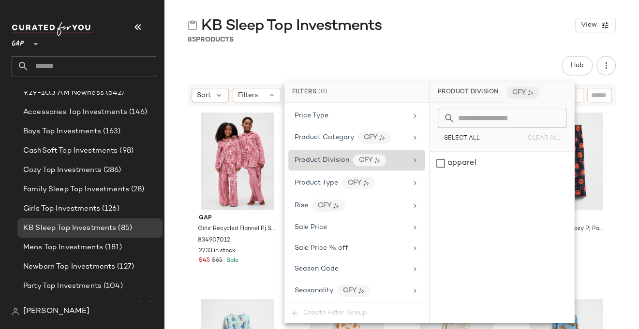
click at [413, 157] on icon at bounding box center [415, 161] width 8 height 8
click at [411, 157] on icon at bounding box center [415, 161] width 8 height 8
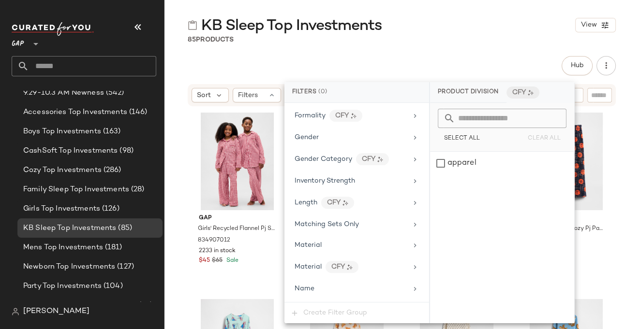
scroll to position [314, 0]
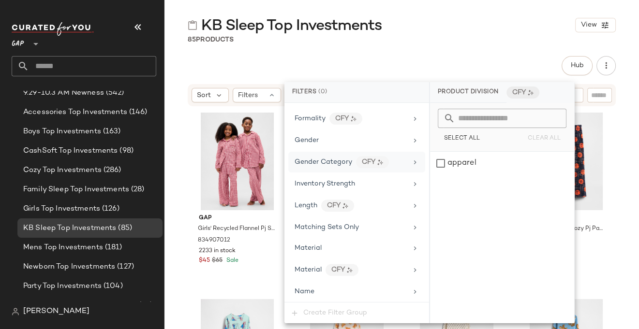
click at [411, 159] on icon at bounding box center [415, 163] width 8 height 8
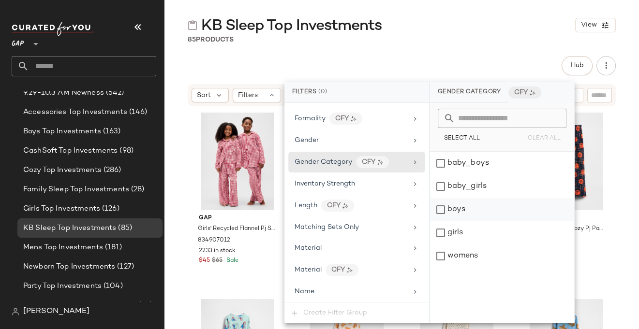
click at [444, 211] on div "boys" at bounding box center [502, 209] width 144 height 23
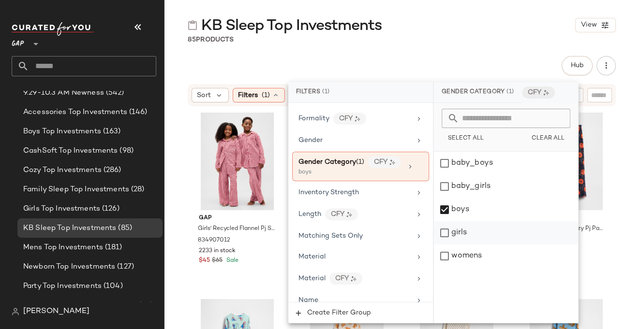
click at [447, 234] on div "girls" at bounding box center [506, 233] width 144 height 23
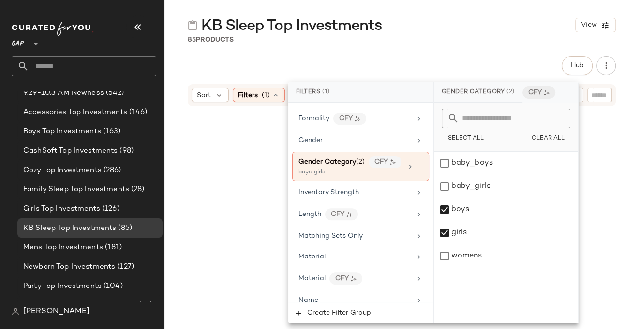
click at [446, 48] on div "KB Sleep Top Investments View 85 Products Hub Send for Review External Review I…" at bounding box center [401, 172] width 475 height 314
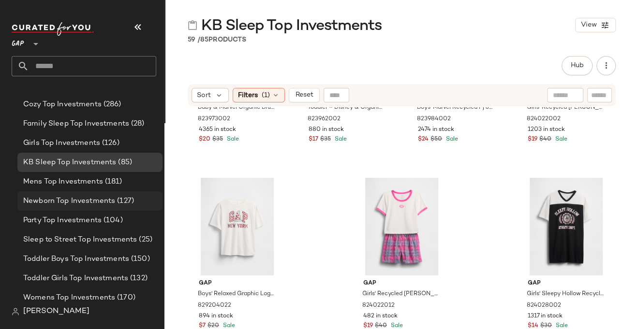
scroll to position [134, 0]
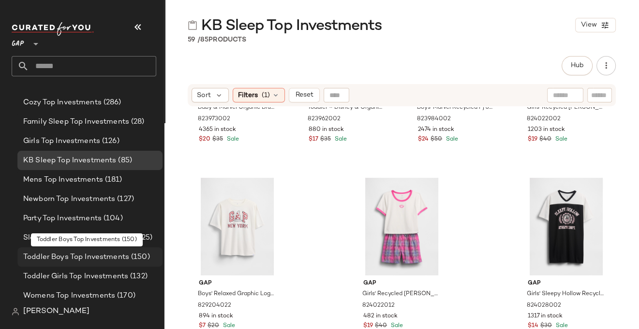
click at [77, 258] on span "Toddler Boys Top Investments" at bounding box center [76, 257] width 106 height 11
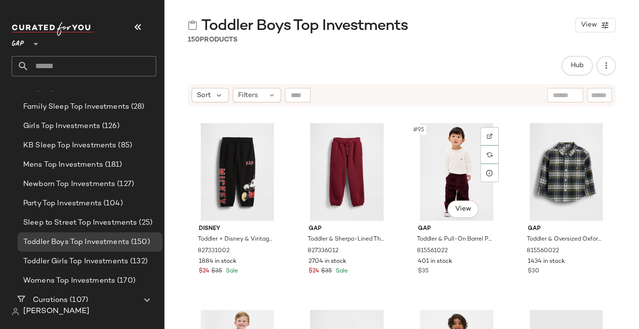
scroll to position [4293, 0]
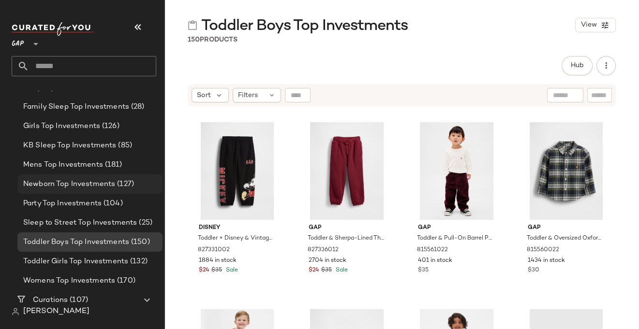
click at [87, 183] on span "Newborn Top Investments" at bounding box center [69, 184] width 92 height 11
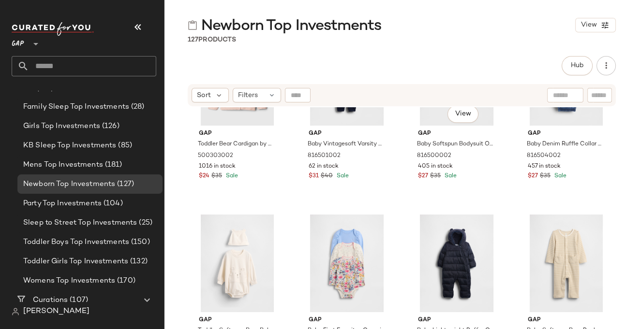
scroll to position [996, 0]
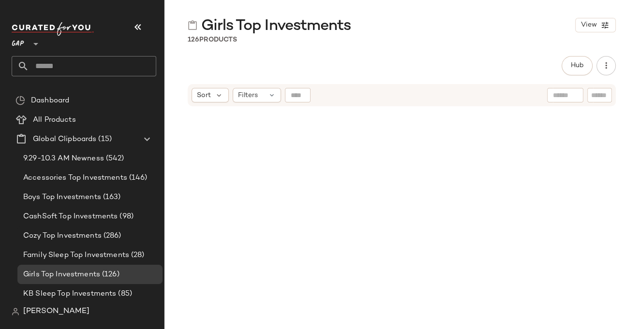
scroll to position [1812, 0]
